Goal: Transaction & Acquisition: Purchase product/service

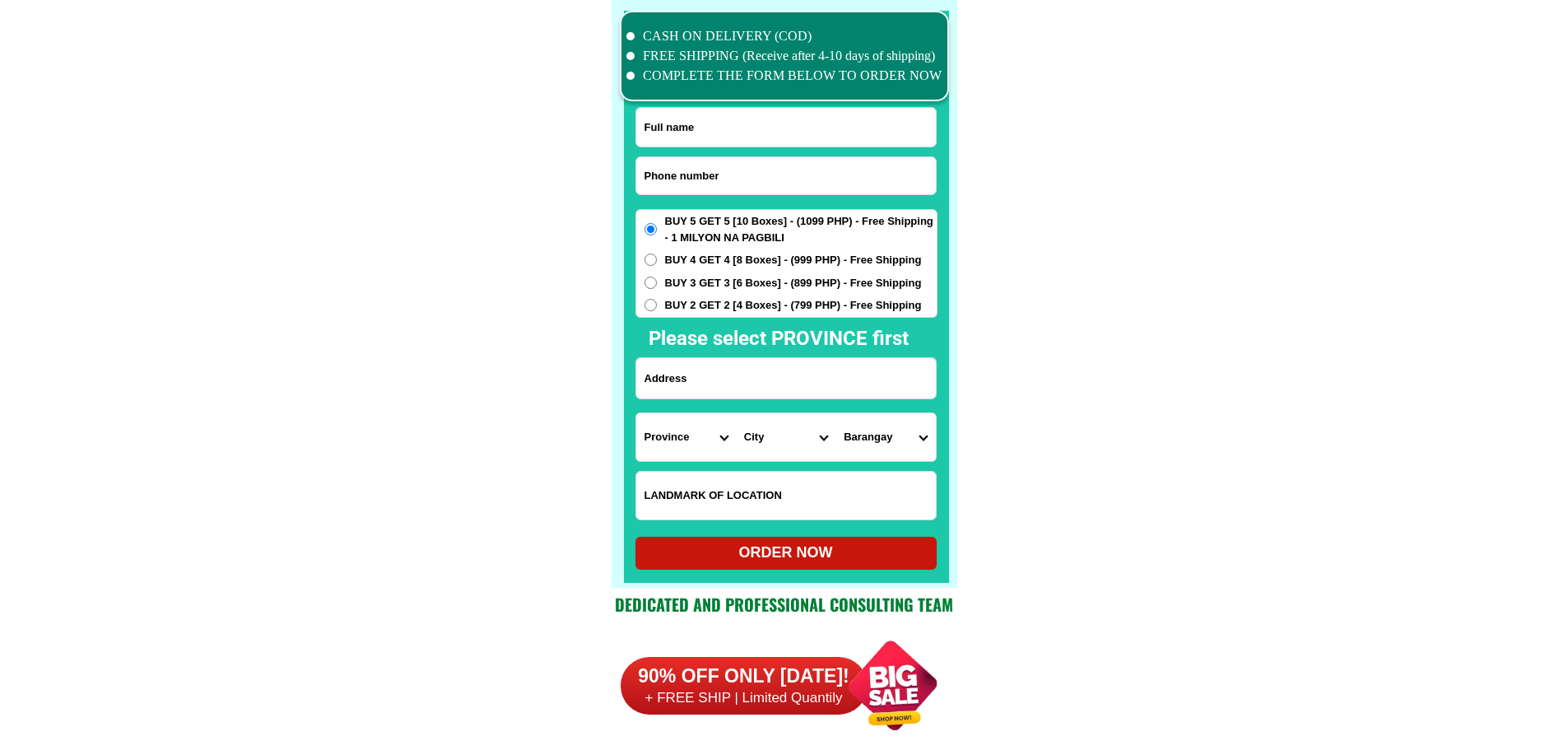
scroll to position [12794, 0]
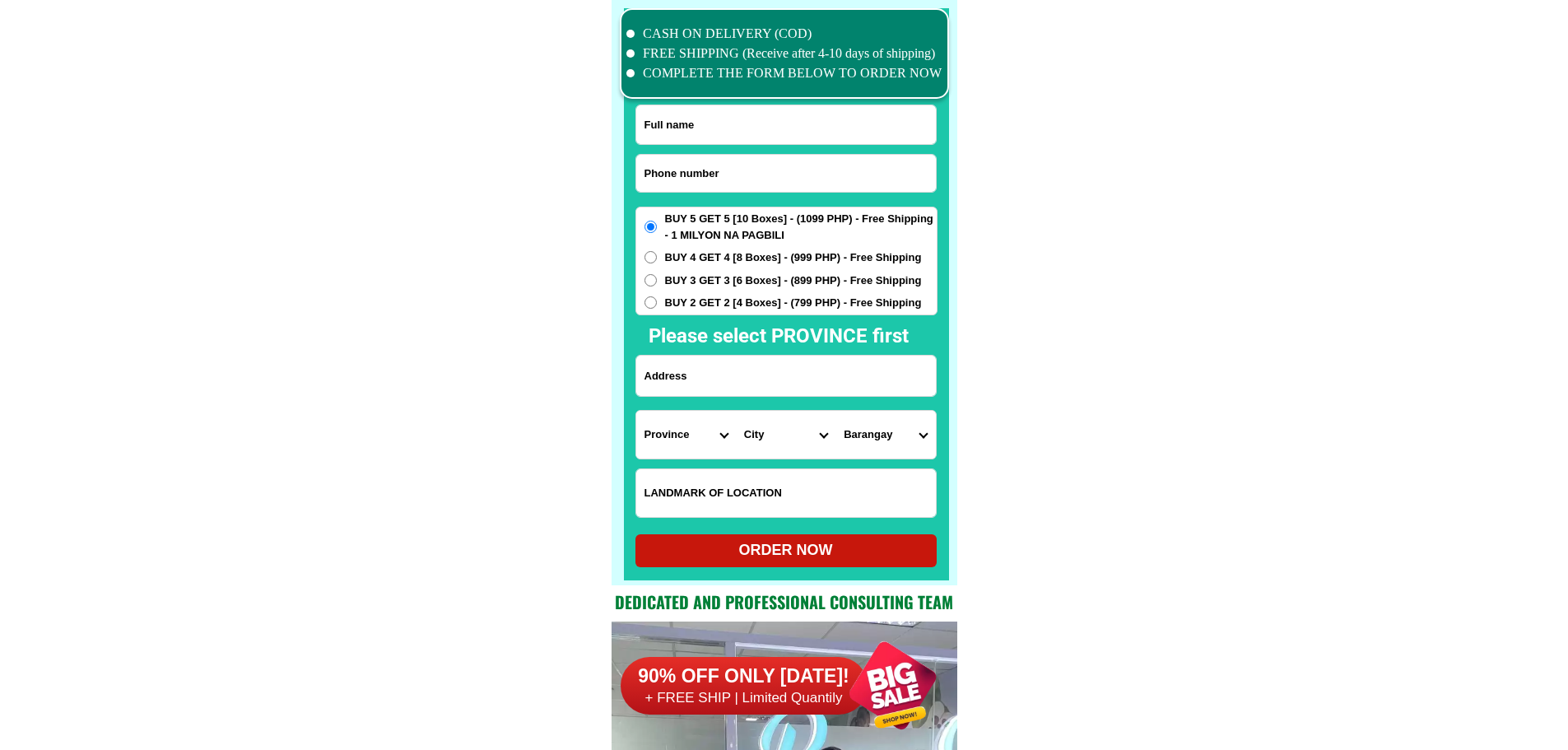
click at [767, 179] on input "Input phone_number" at bounding box center [786, 173] width 300 height 37
paste input "Jr09672716268"
drag, startPoint x: 651, startPoint y: 168, endPoint x: 617, endPoint y: 180, distance: 36.1
click at [616, 180] on div "CASH ON DELIVERY (COD) FREE SHIPPING (Receive after 4-10 days of shipping) COMP…" at bounding box center [784, 293] width 346 height 585
drag, startPoint x: 654, startPoint y: 175, endPoint x: 635, endPoint y: 175, distance: 19.0
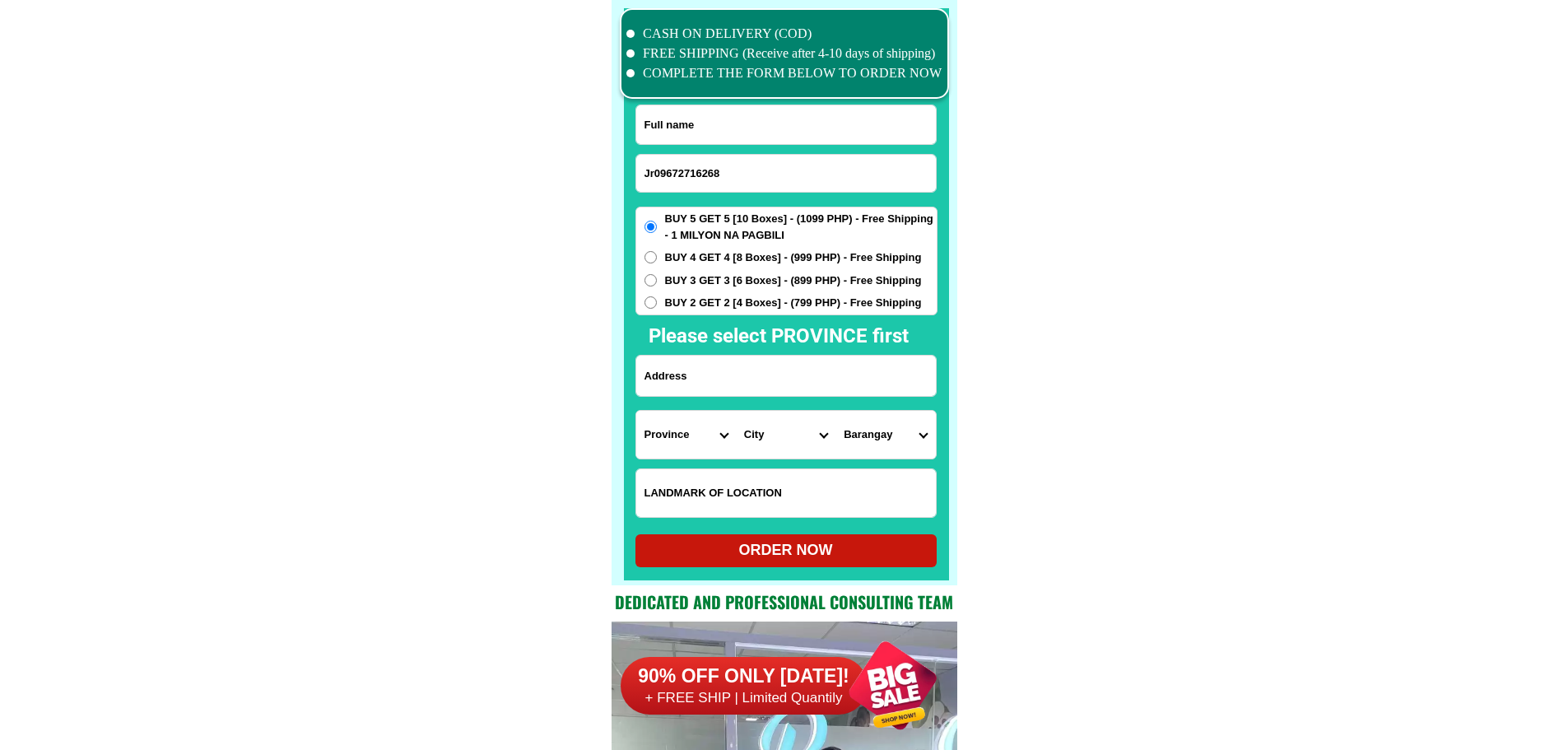
click at [636, 175] on input "Jr09672716268" at bounding box center [786, 173] width 300 height 37
type input "09672716268"
click at [755, 113] on input "Input full_name" at bounding box center [786, 124] width 300 height 39
paste input "Robert Pangod Jr09672716268"
drag, startPoint x: 732, startPoint y: 121, endPoint x: 902, endPoint y: 146, distance: 171.8
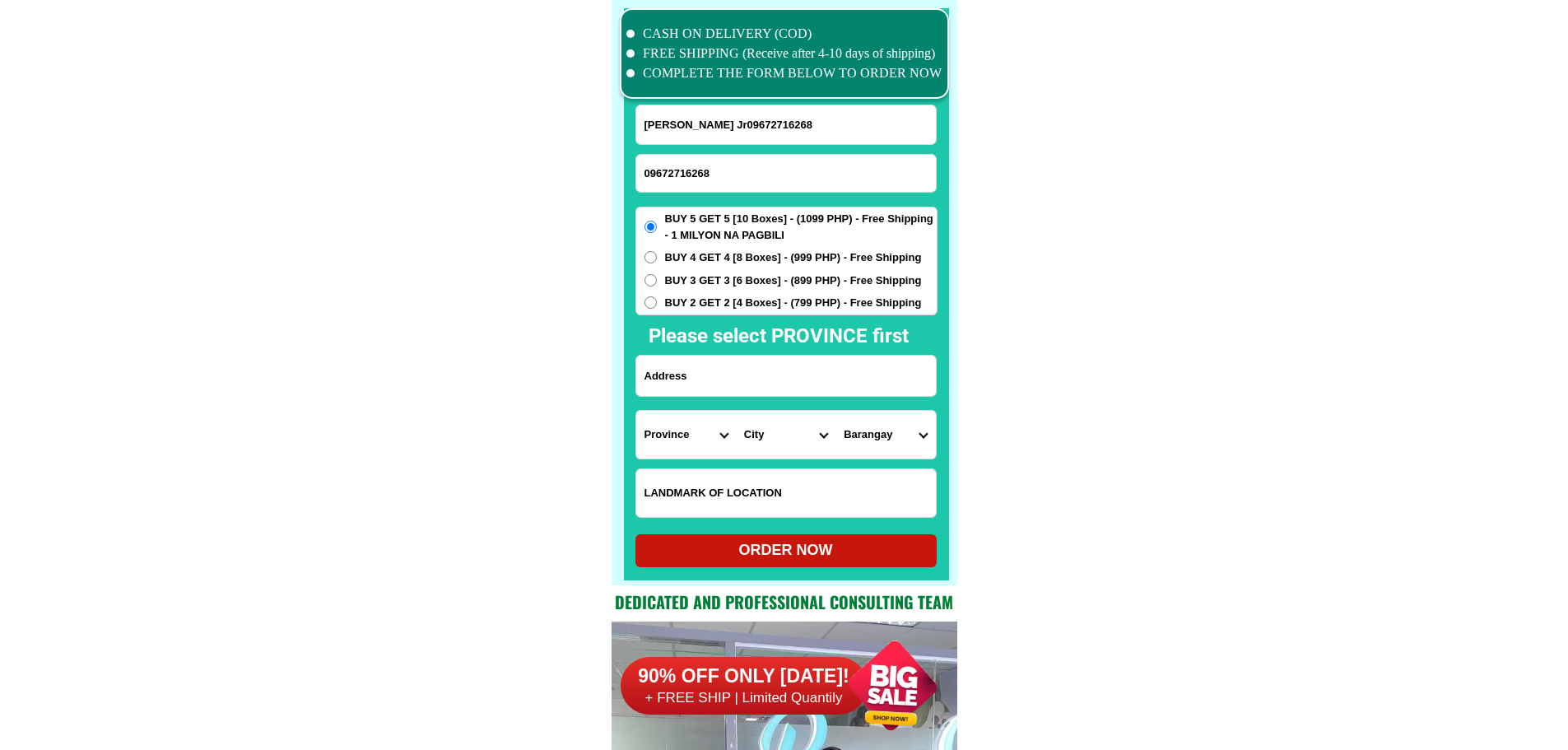
click at [881, 146] on form "Robert Pangod Jr09672716268 09672716268 ORDER NOW Province Abra Agusan-del-nort…" at bounding box center [786, 336] width 302 height 463
type input "Robert Pangod Jr"
click at [701, 373] on input "Input address" at bounding box center [786, 375] width 300 height 40
paste input "lower Calutit,Bontoc,Mt Province"
type input "lower Calutit,Bontoc,Mt Province"
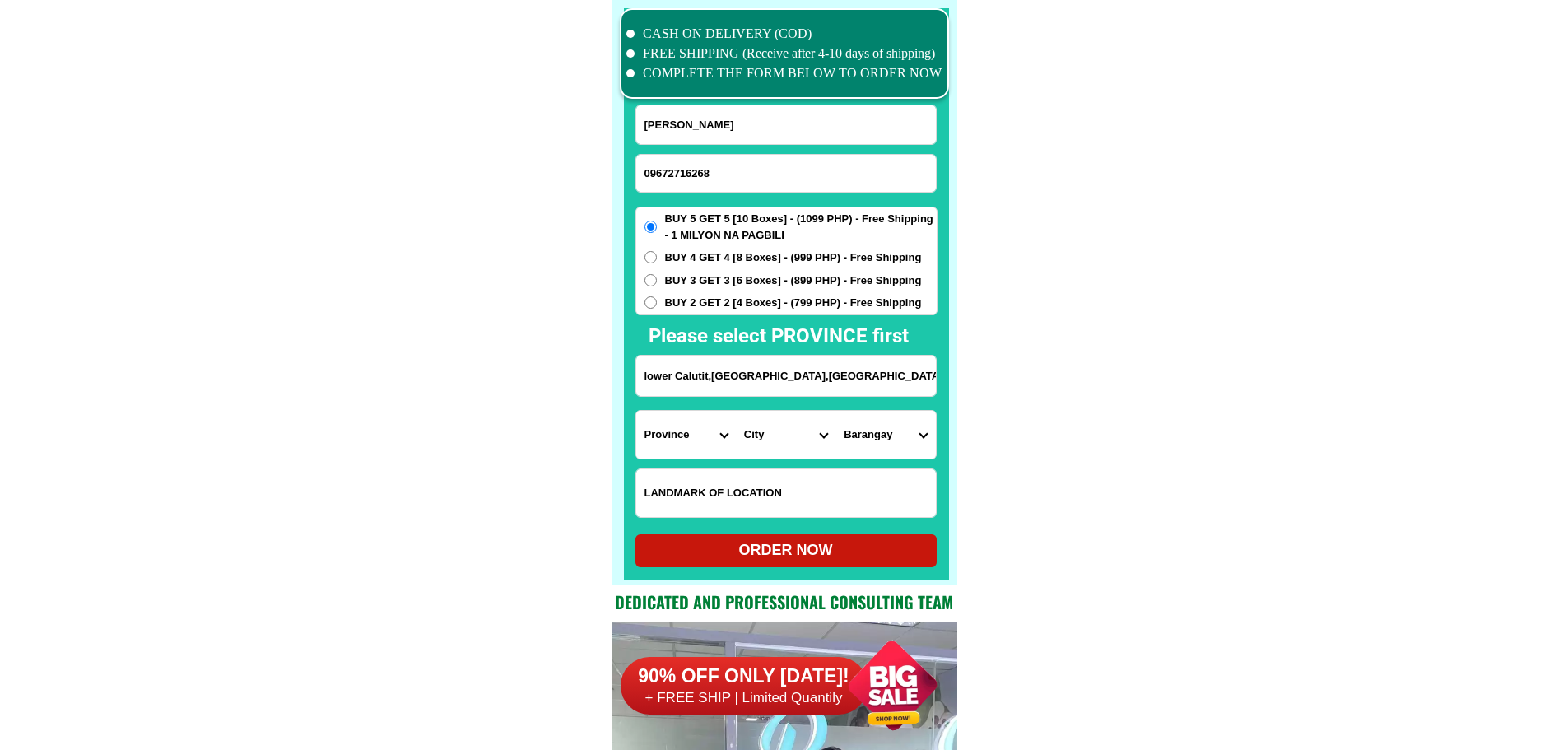
click at [675, 432] on select "Province Abra Agusan-del-norte Agusan-del-sur Aklan Albay Antique Apayao Aurora…" at bounding box center [686, 434] width 99 height 48
select select "63_464"
click at [636, 410] on select "Province Abra Agusan-del-norte Agusan-del-sur Aklan Albay Antique Apayao Aurora…" at bounding box center [686, 434] width 99 height 48
click at [798, 447] on select "City Barlig Bauko Besao Mountain-province-bontoc Natonin Paracelis Sabangan Sad…" at bounding box center [786, 434] width 99 height 48
select select "63_4649643"
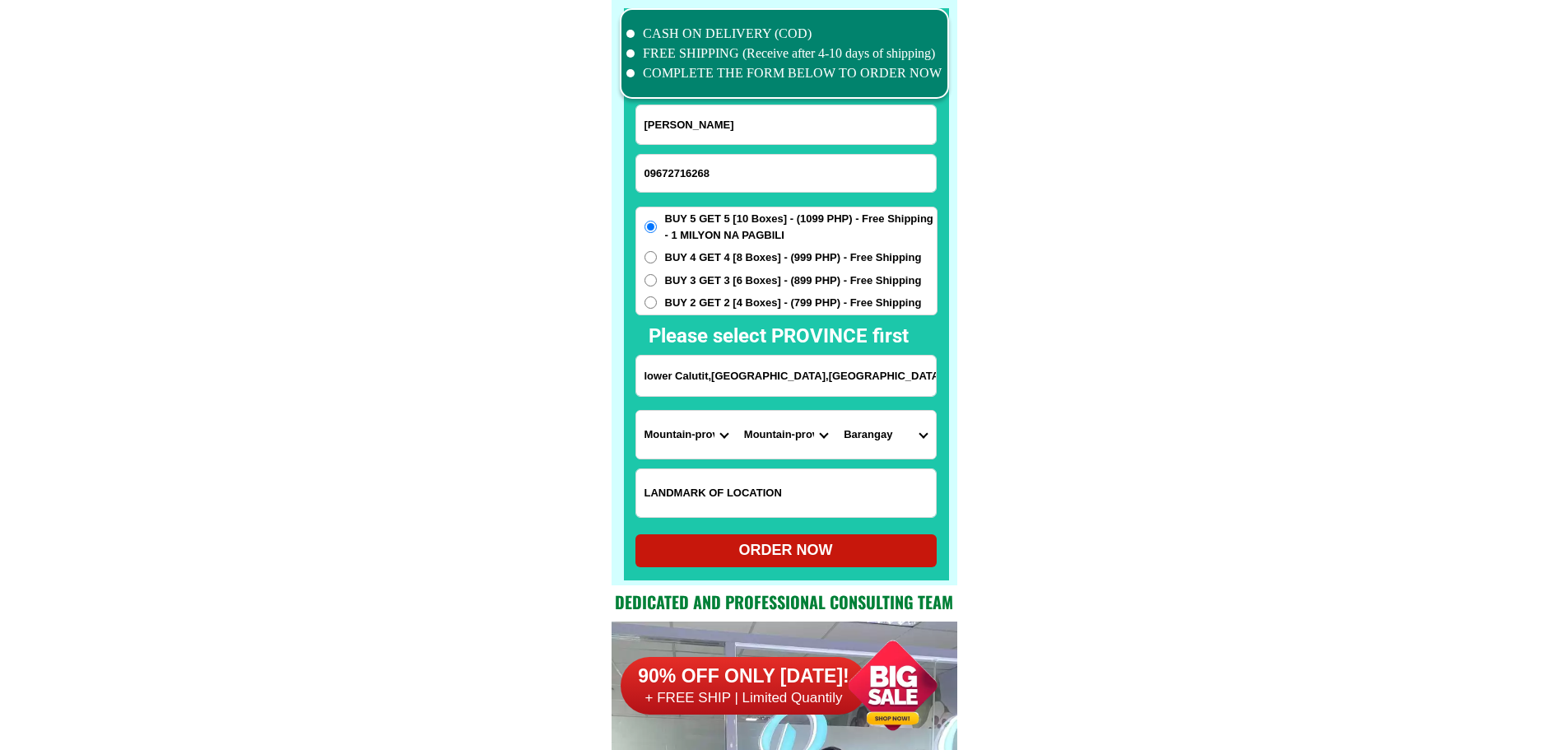
click at [736, 410] on select "City Barlig Bauko Besao Mountain-province-bontoc Natonin Paracelis Sabangan Sad…" at bounding box center [786, 434] width 99 height 48
click at [879, 446] on select "Barangay Alab oriente Alab proper Balili Bayyo Bontoc ili Calutit Caneo Dalican…" at bounding box center [885, 434] width 99 height 48
select select "63_46496437670"
click at [792, 552] on div "ORDER NOW" at bounding box center [785, 550] width 301 height 22
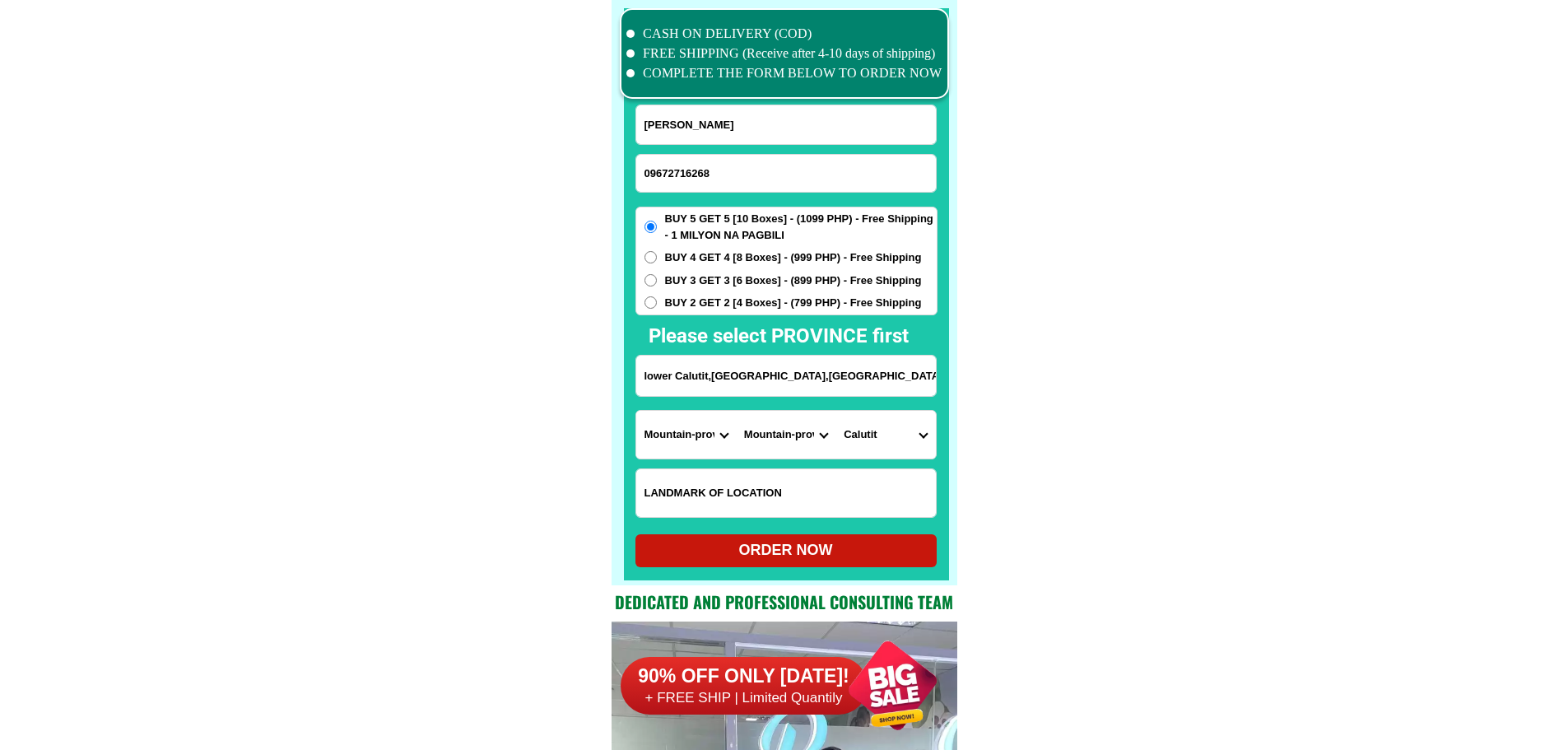
radio input "true"
